Goal: Information Seeking & Learning: Learn about a topic

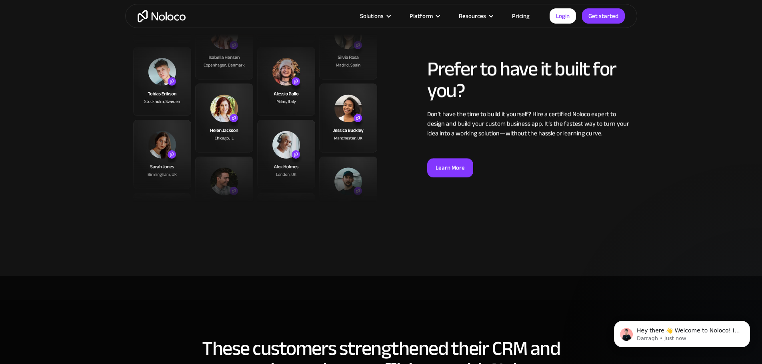
scroll to position [1880, 0]
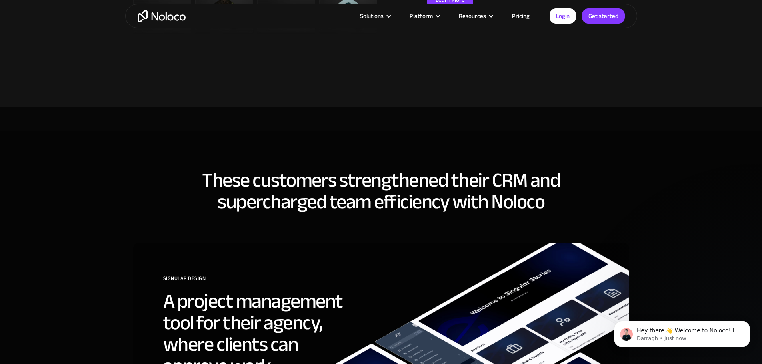
click at [521, 14] on link "Pricing" at bounding box center [521, 16] width 38 height 10
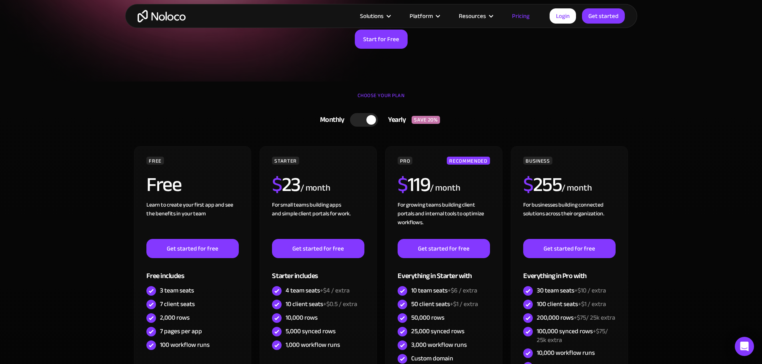
click at [372, 117] on div at bounding box center [371, 120] width 10 height 10
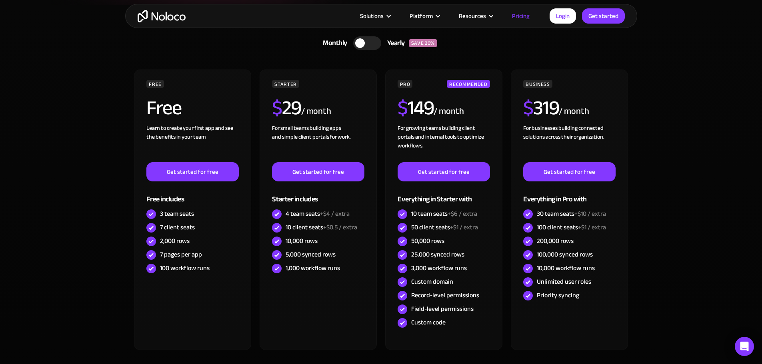
scroll to position [200, 0]
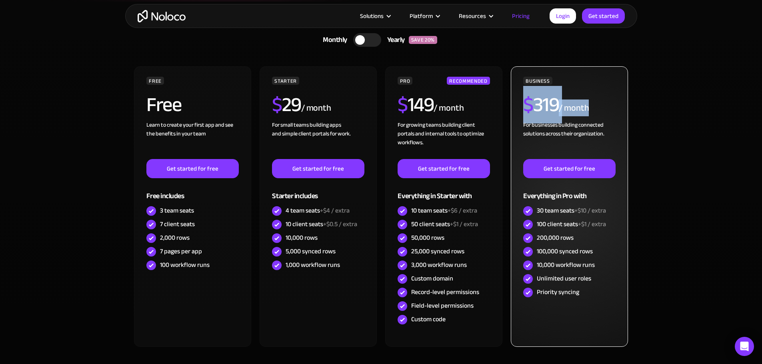
drag, startPoint x: 525, startPoint y: 104, endPoint x: 594, endPoint y: 105, distance: 69.2
click at [594, 105] on div "$ 319 / month" at bounding box center [569, 108] width 92 height 26
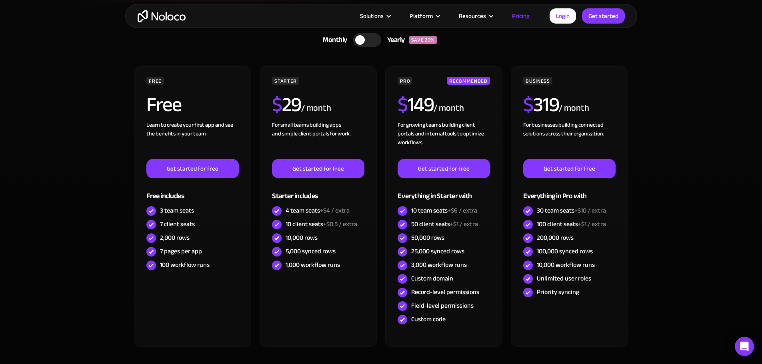
click at [656, 89] on section "CHOOSE YOUR PLAN Monthly Yearly SAVE 20% Monthly Yearly SAVE 20% FREE Free Lear…" at bounding box center [381, 208] width 762 height 412
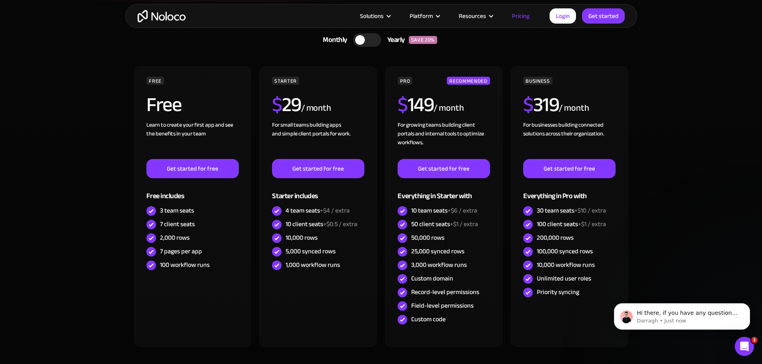
scroll to position [0, 0]
click at [748, 307] on icon "Dismiss notification" at bounding box center [748, 306] width 4 height 4
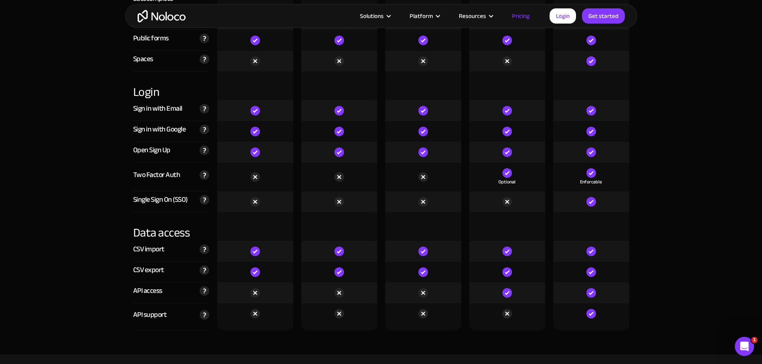
scroll to position [2600, 0]
